Goal: Task Accomplishment & Management: Manage account settings

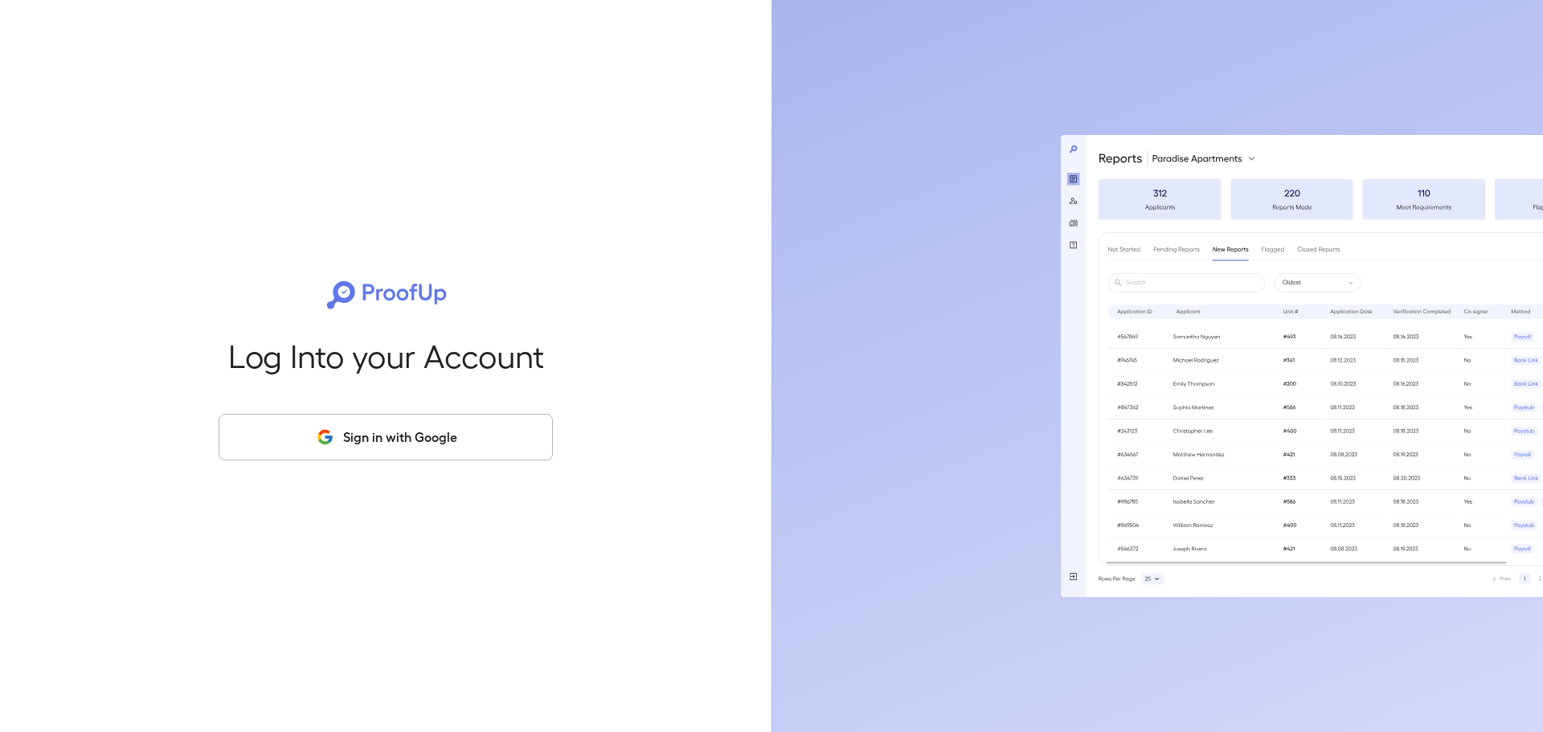
click at [432, 442] on button "Sign in with Google" at bounding box center [386, 437] width 334 height 47
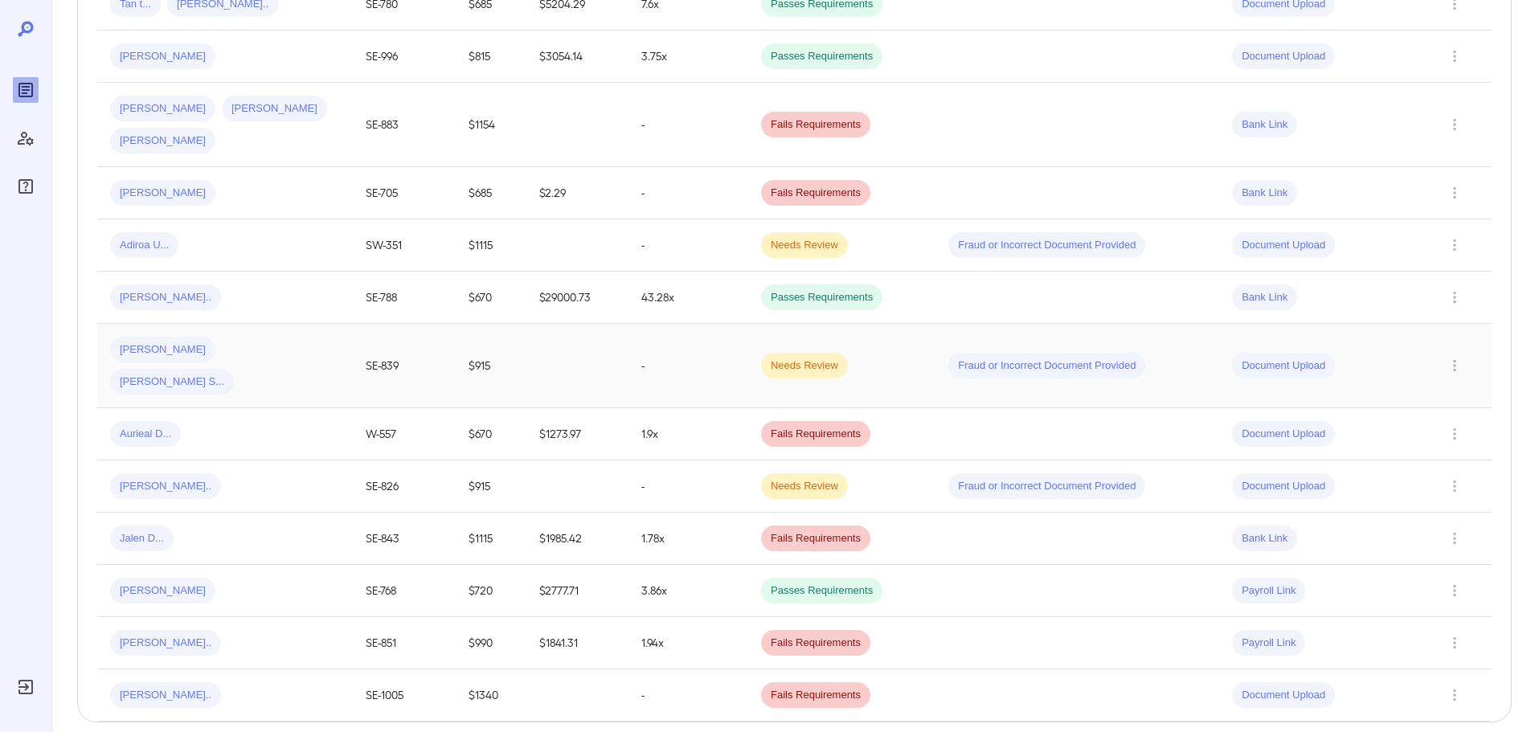
scroll to position [1077, 0]
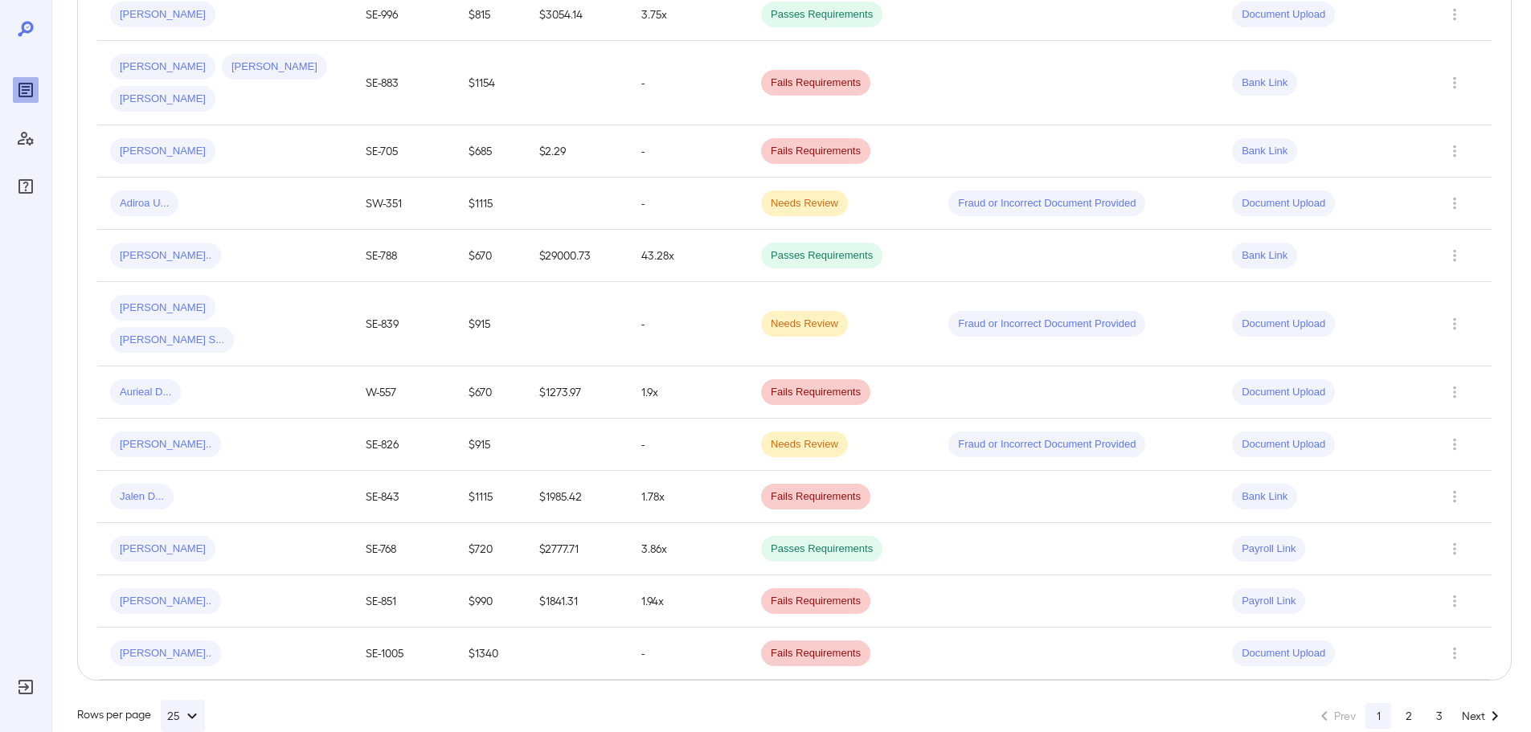
click at [297, 641] on div "[PERSON_NAME].." at bounding box center [225, 654] width 230 height 26
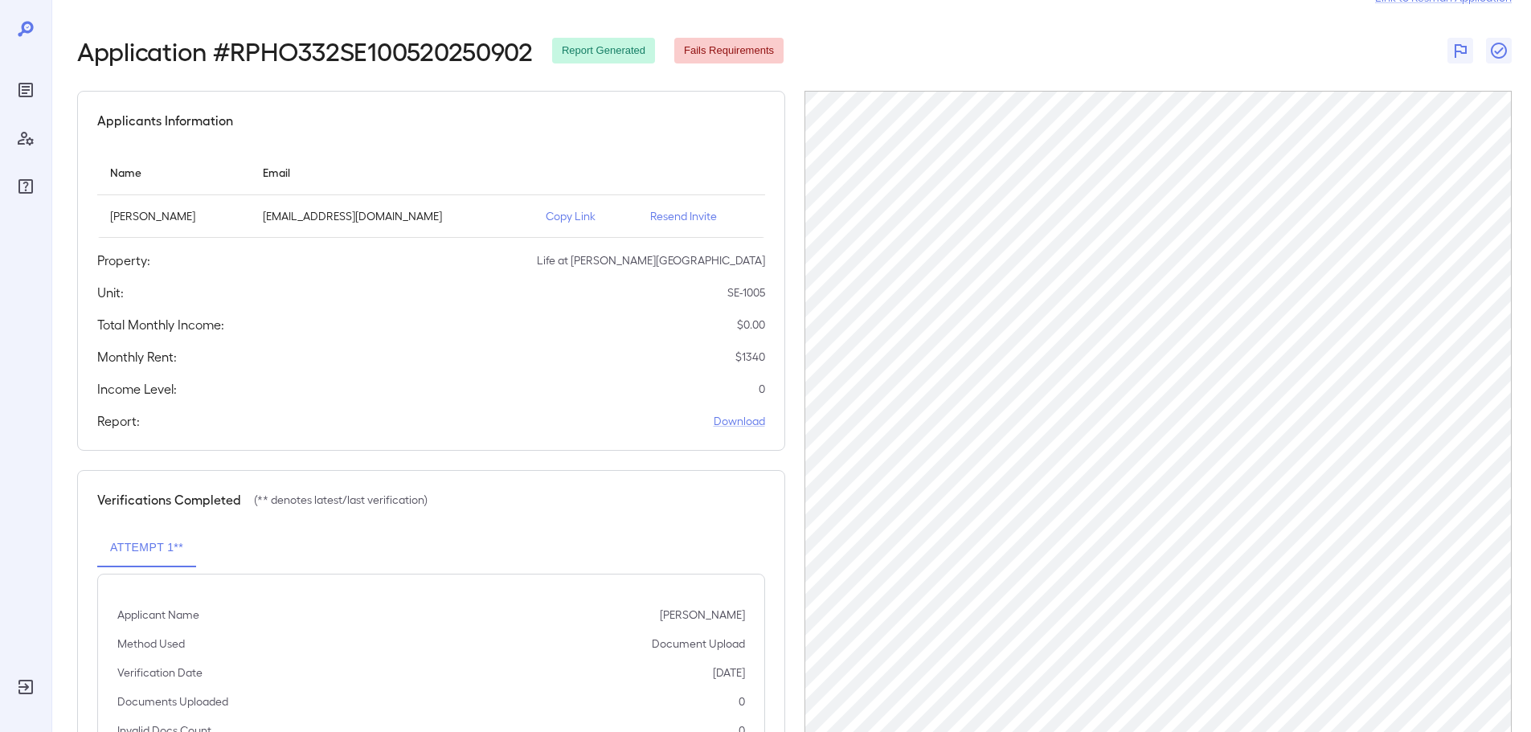
scroll to position [162, 0]
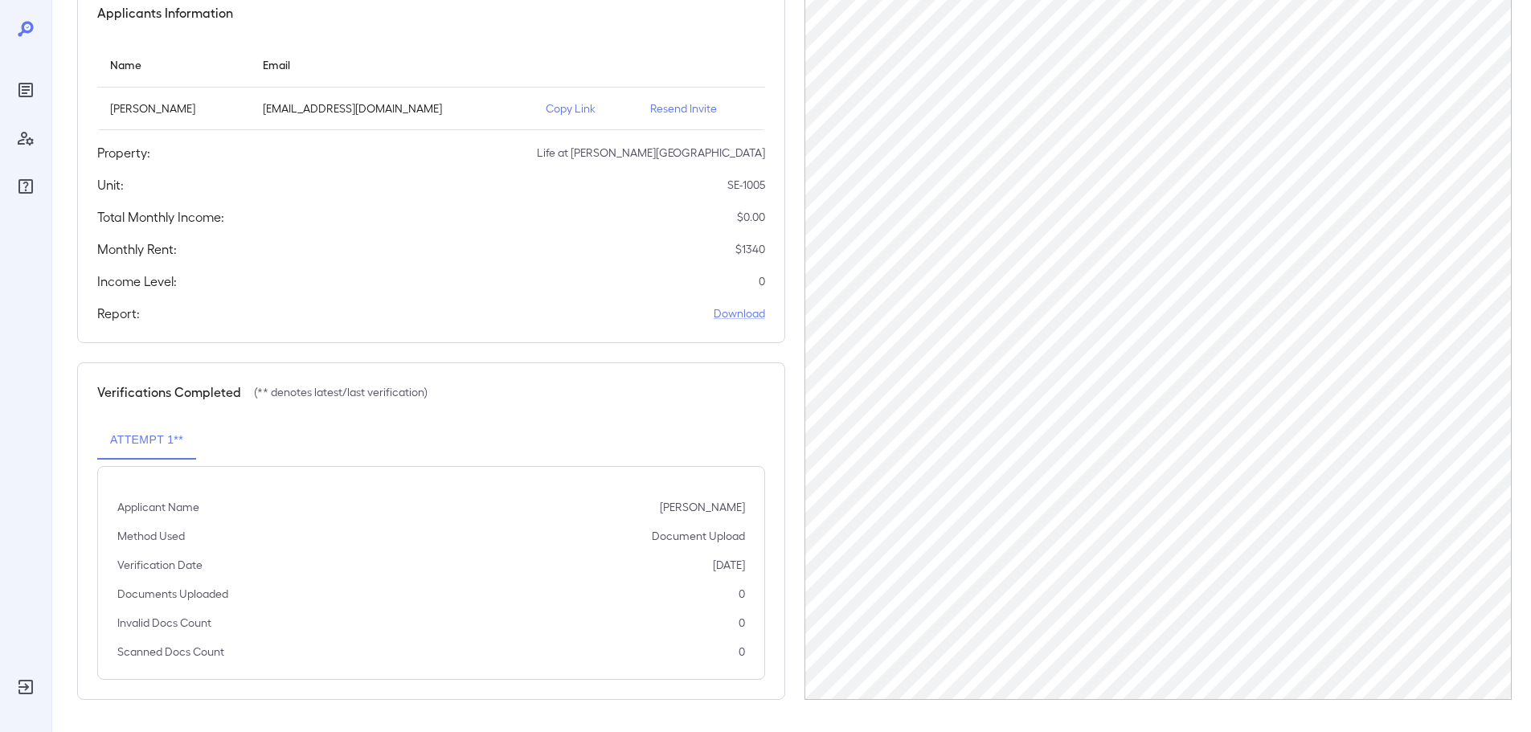
click at [650, 102] on p "Resend Invite" at bounding box center [701, 108] width 102 height 16
